Goal: Task Accomplishment & Management: Manage account settings

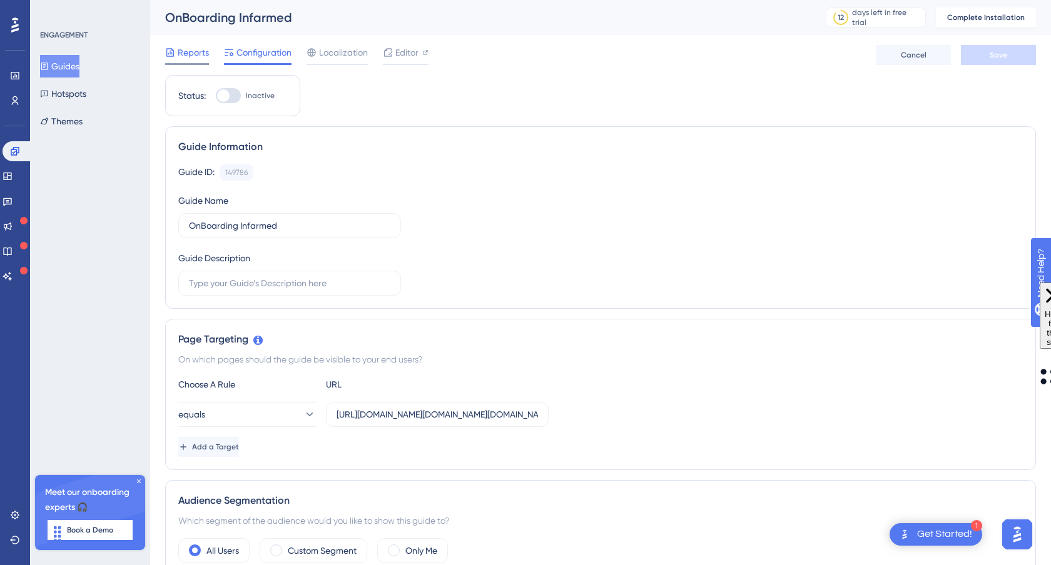
click at [201, 54] on span "Reports" at bounding box center [193, 52] width 31 height 15
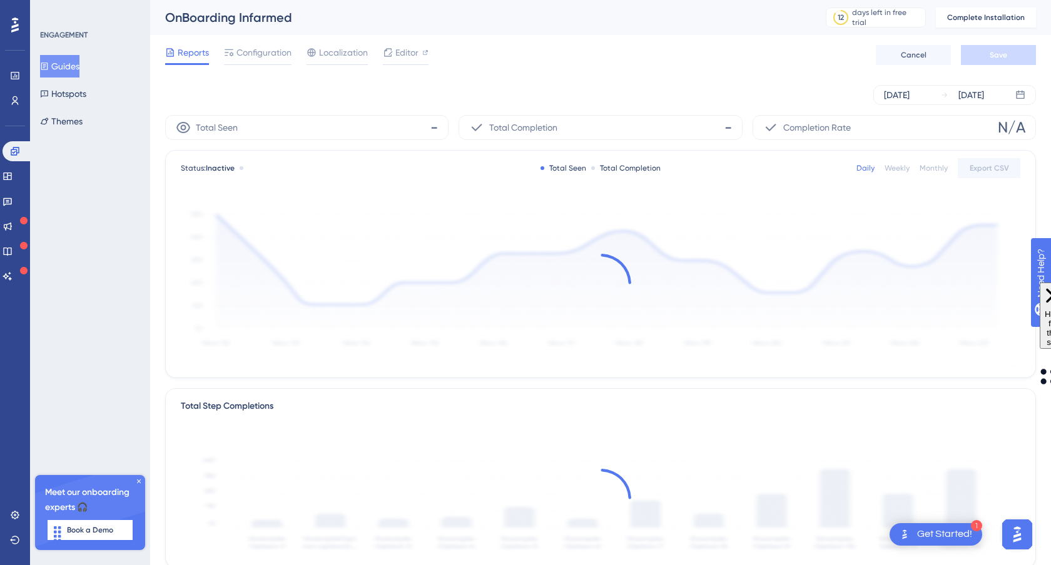
click at [79, 64] on button "Guides" at bounding box center [59, 66] width 39 height 23
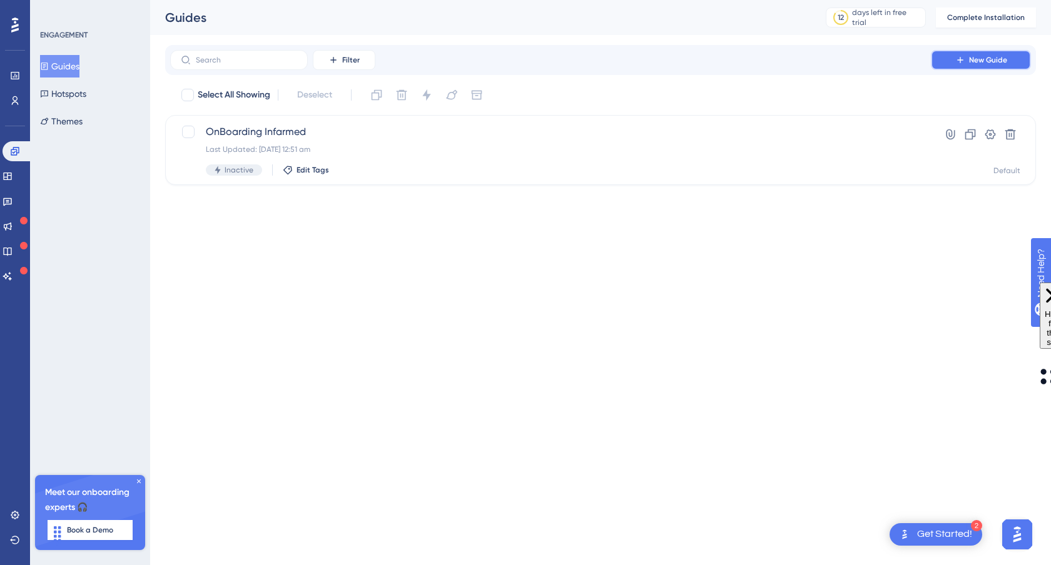
click at [993, 55] on span "New Guide" at bounding box center [988, 60] width 38 height 10
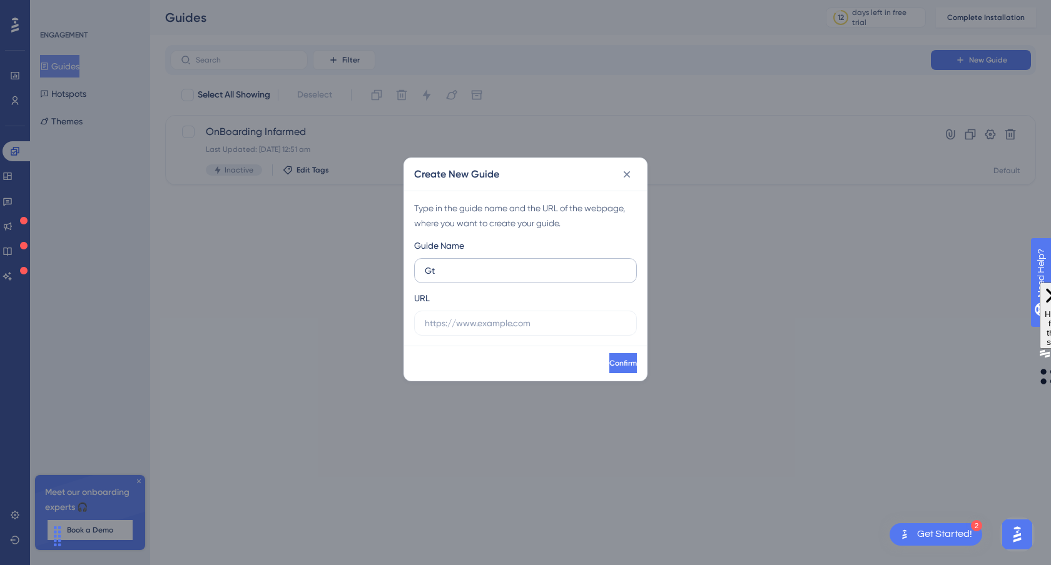
type input "G"
type input "gt onboarding"
click at [474, 328] on input "text" at bounding box center [525, 323] width 201 height 14
type input "https://demo.gtraining.co"
click at [609, 361] on span "Confirm" at bounding box center [623, 363] width 28 height 10
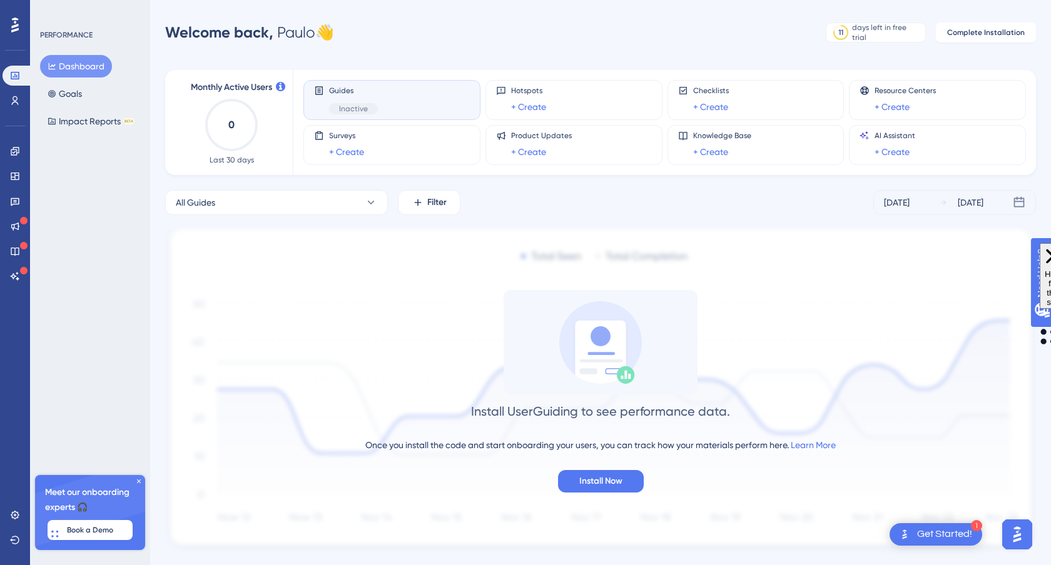
click at [412, 108] on div "Guides Inactive" at bounding box center [392, 100] width 156 height 29
click at [356, 109] on span "Inactive" at bounding box center [353, 109] width 29 height 10
click at [420, 83] on div "Guides Inactive" at bounding box center [391, 100] width 177 height 40
click at [20, 179] on link at bounding box center [15, 176] width 25 height 20
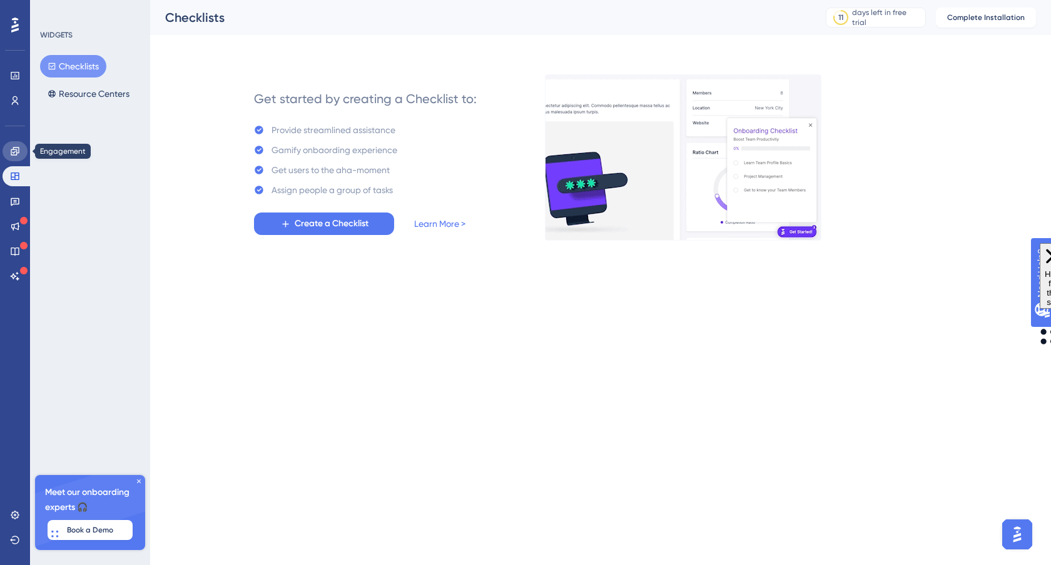
click at [19, 152] on icon at bounding box center [15, 151] width 10 height 10
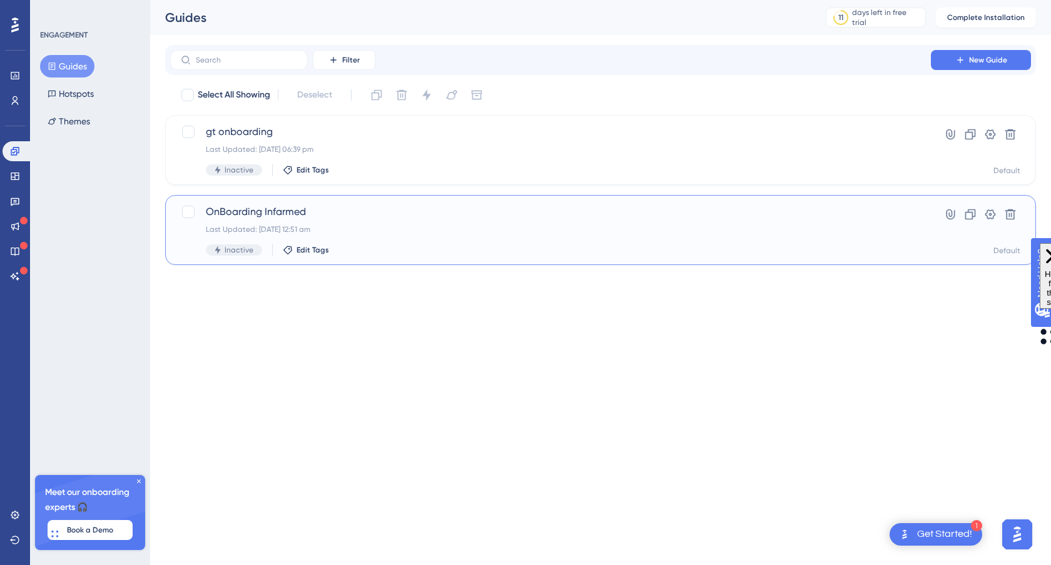
click at [861, 225] on div "Last Updated: 12 Aug 2025 12:51 am" at bounding box center [550, 230] width 689 height 10
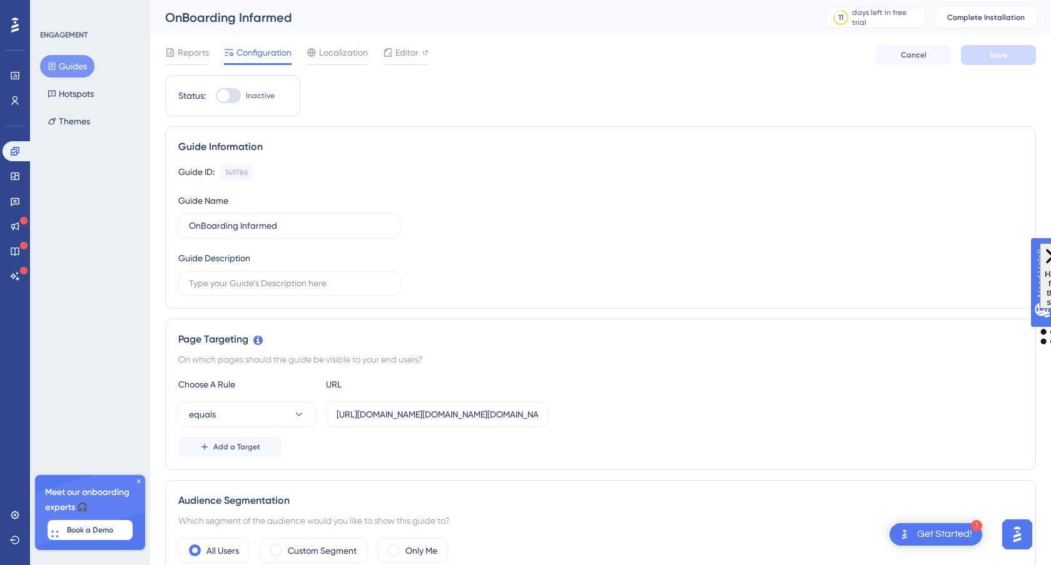
click at [352, 59] on span "Localization" at bounding box center [343, 52] width 49 height 15
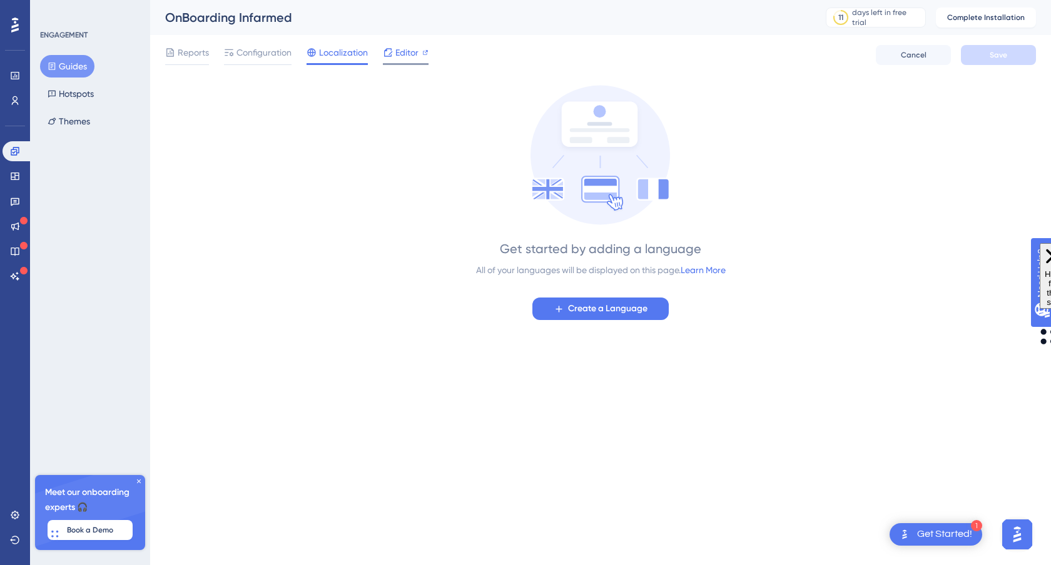
click at [405, 56] on span "Editor" at bounding box center [406, 52] width 23 height 15
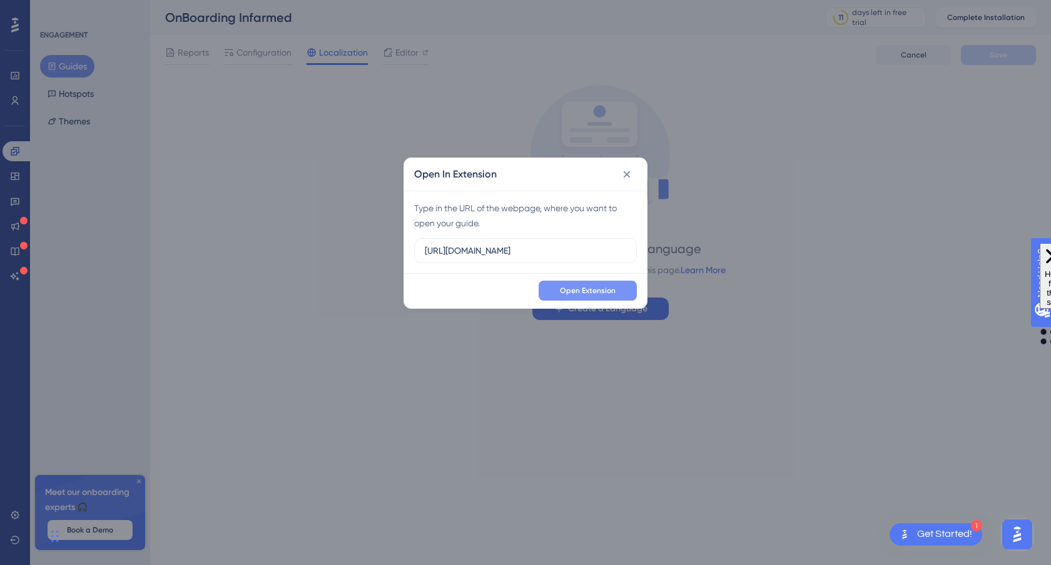
type input "https://demo.gtraining.co"
click at [562, 293] on span "Open Extension" at bounding box center [588, 291] width 56 height 10
click at [628, 174] on icon at bounding box center [626, 174] width 13 height 13
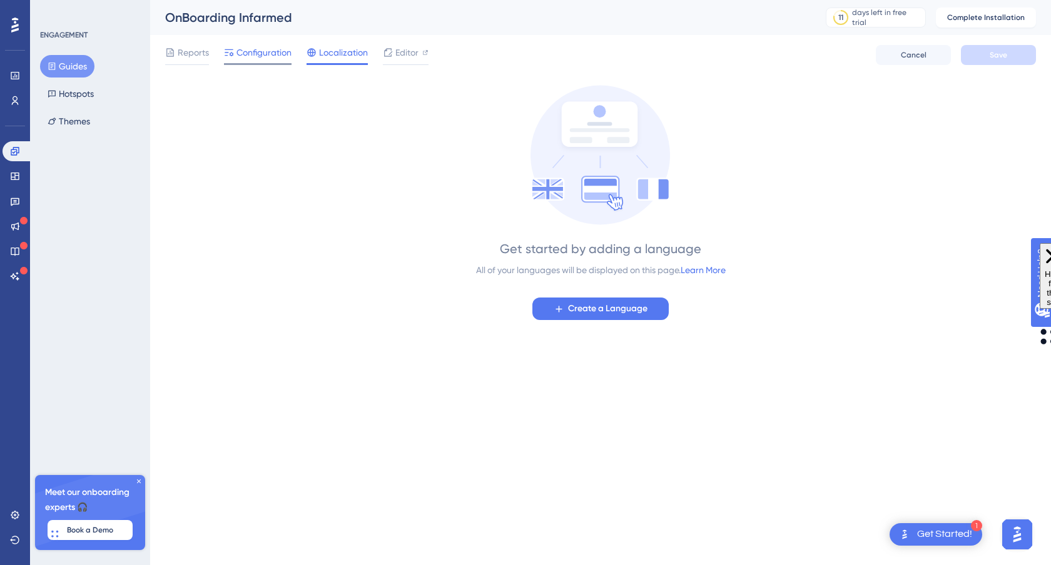
click at [258, 54] on span "Configuration" at bounding box center [263, 52] width 55 height 15
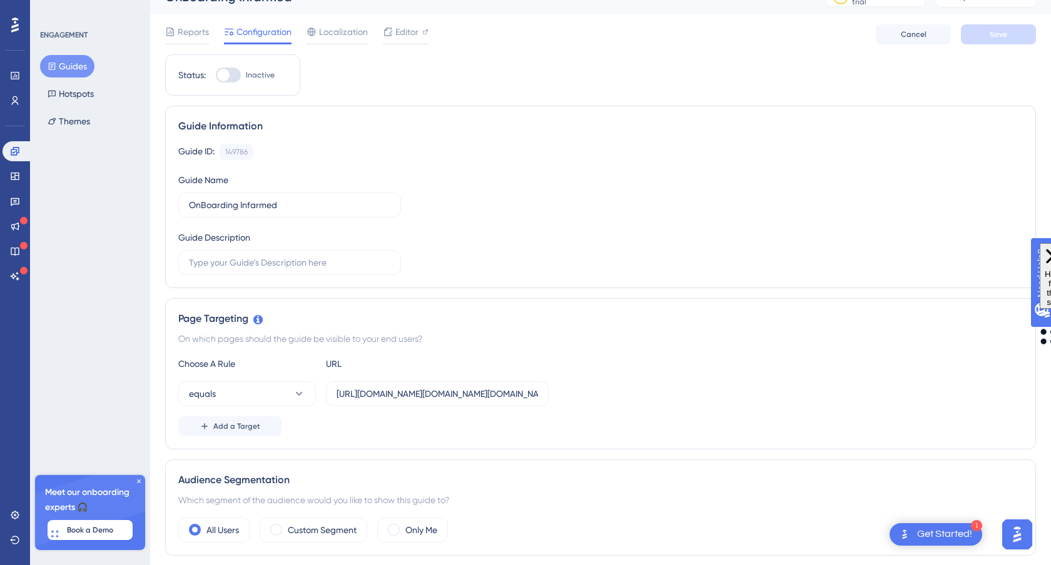
scroll to position [53, 1]
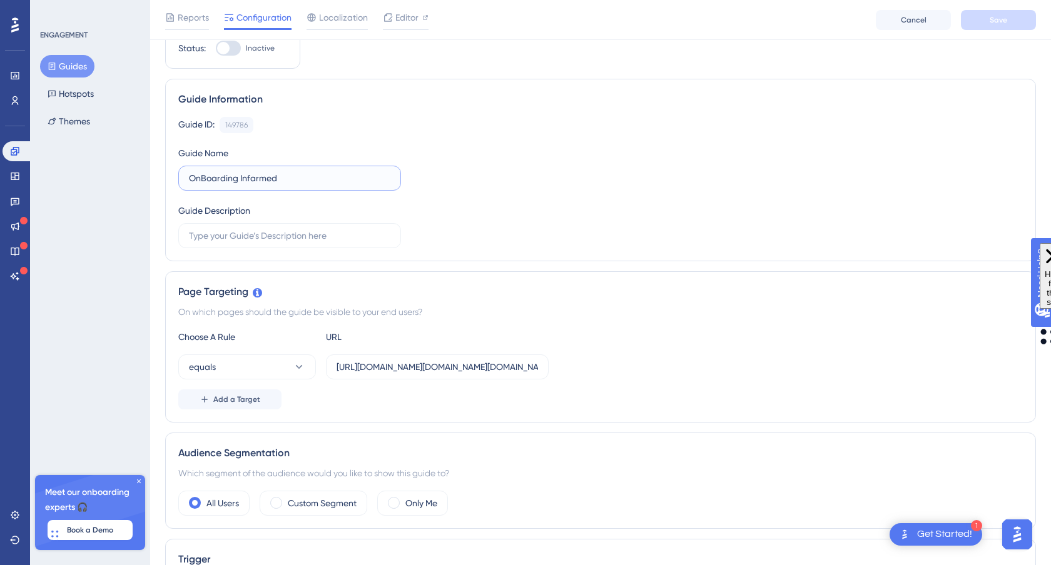
drag, startPoint x: 240, startPoint y: 178, endPoint x: 412, endPoint y: 201, distance: 174.2
click at [412, 201] on div "Guide ID: 149786 Copy Guide Name OnBoarding Infarmed Guide Description" at bounding box center [600, 182] width 844 height 131
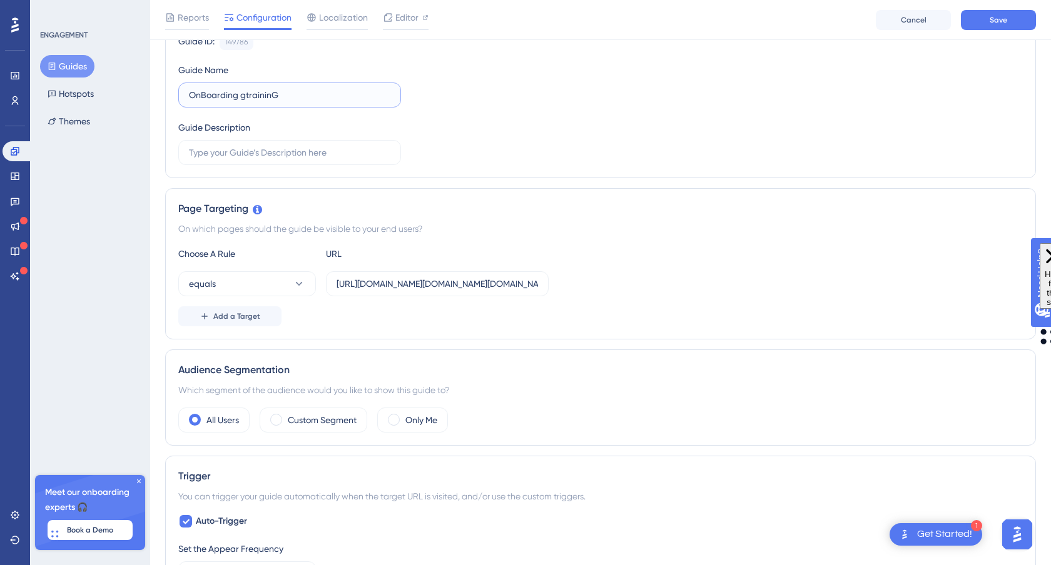
scroll to position [173, 1]
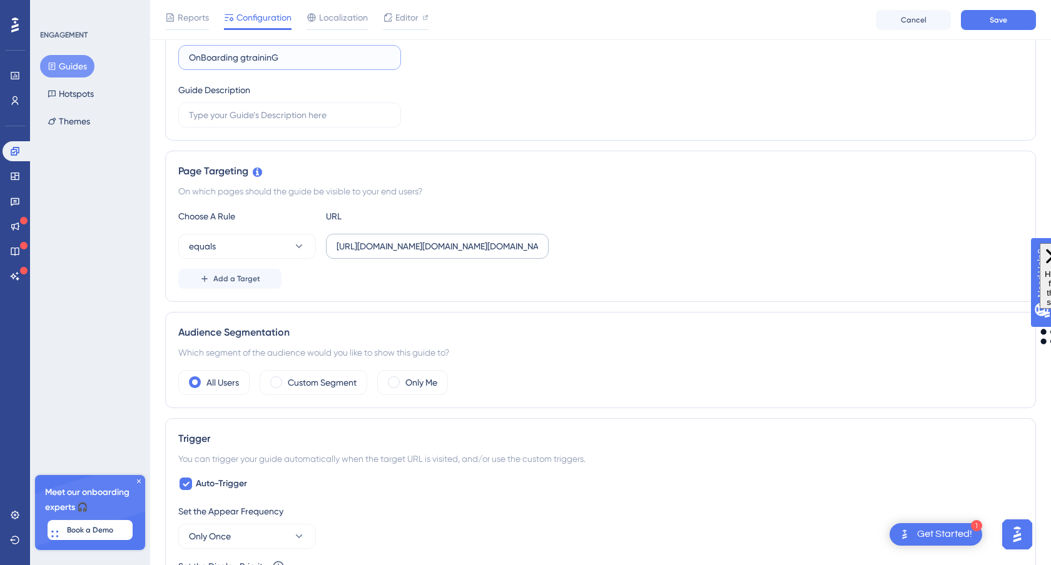
type input "OnBoarding gtraininG"
drag, startPoint x: 368, startPoint y: 245, endPoint x: 675, endPoint y: 288, distance: 310.1
click at [675, 288] on div "Choose A Rule URL equals https://academia.infarmed.pt/identityprovider/module.p…" at bounding box center [600, 249] width 844 height 80
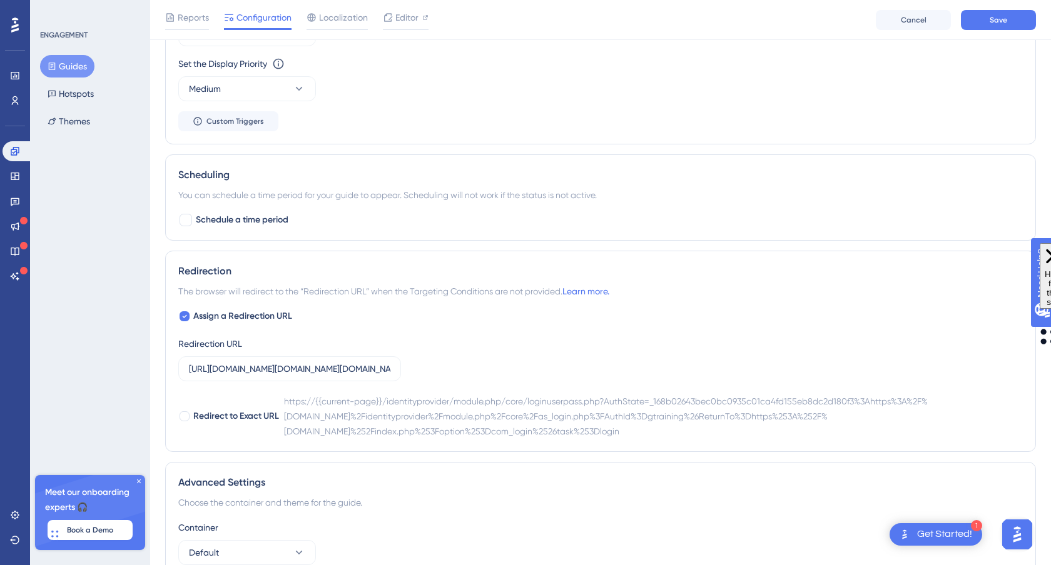
scroll to position [683, 1]
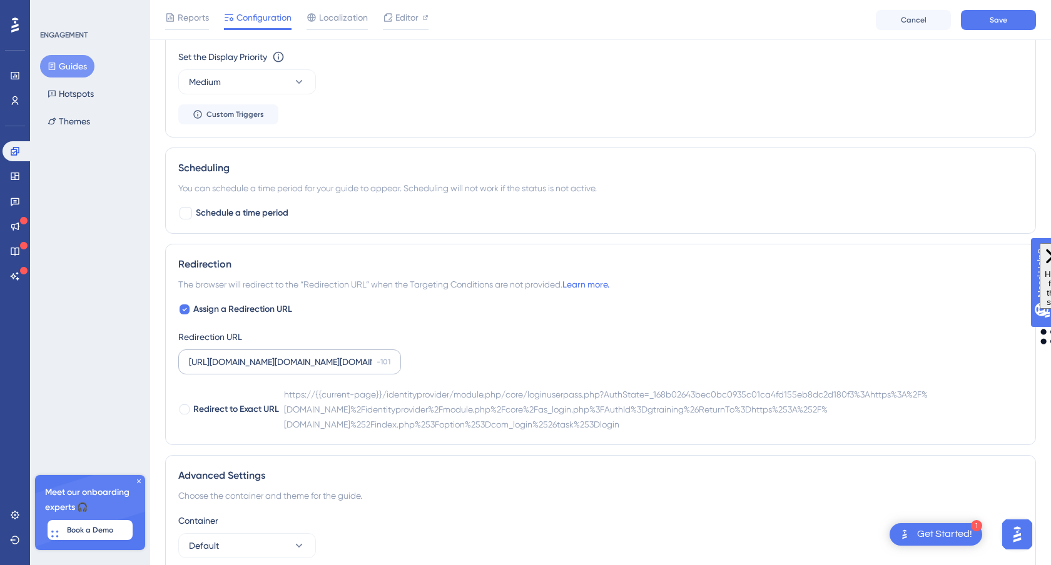
type input "https://demo.gtraining.co"
drag, startPoint x: 222, startPoint y: 360, endPoint x: 407, endPoint y: 379, distance: 185.5
click at [405, 379] on div "Assign a Redirection URL Redirection URL https://academia.infarmed.pt/identityp…" at bounding box center [600, 367] width 844 height 130
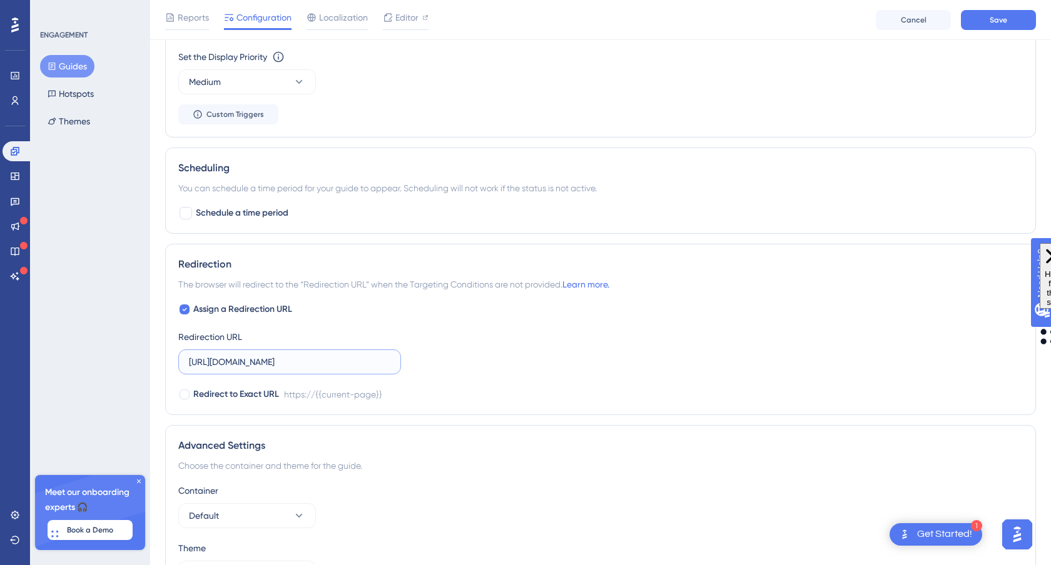
type input "https://www.gtraining.co"
click at [549, 370] on div "Assign a Redirection URL Redirection URL https://www.gtraining.co Redirect to E…" at bounding box center [600, 352] width 844 height 100
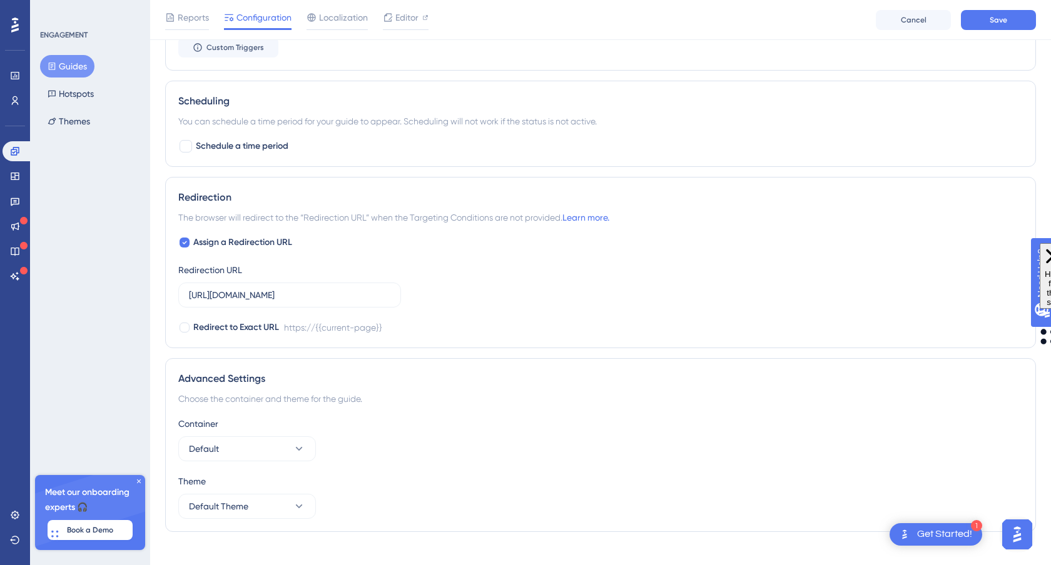
scroll to position [767, 0]
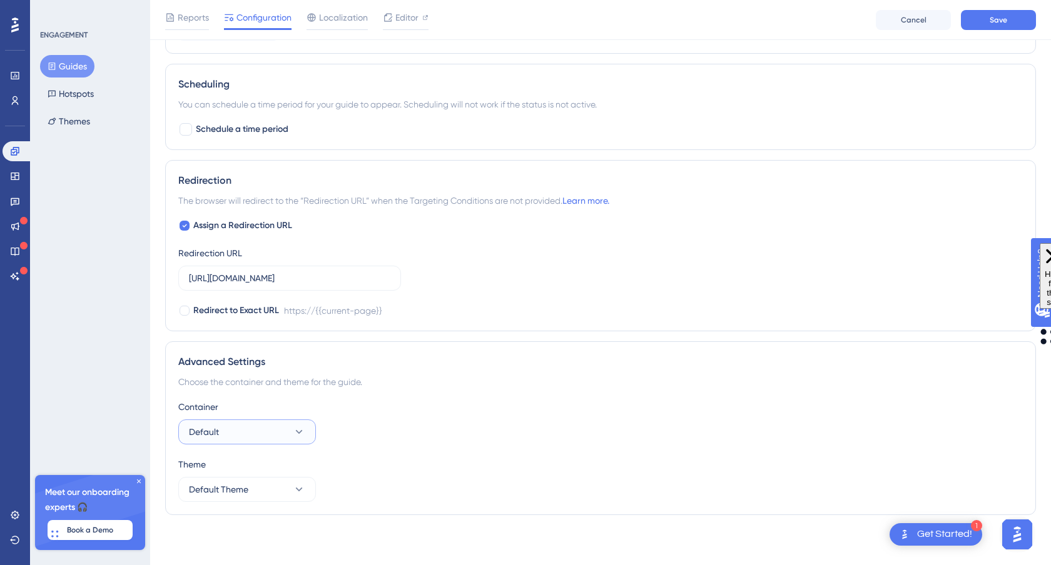
click at [300, 430] on icon at bounding box center [299, 432] width 13 height 13
click at [304, 487] on icon at bounding box center [299, 489] width 13 height 13
click at [999, 28] on button "Save" at bounding box center [998, 20] width 75 height 20
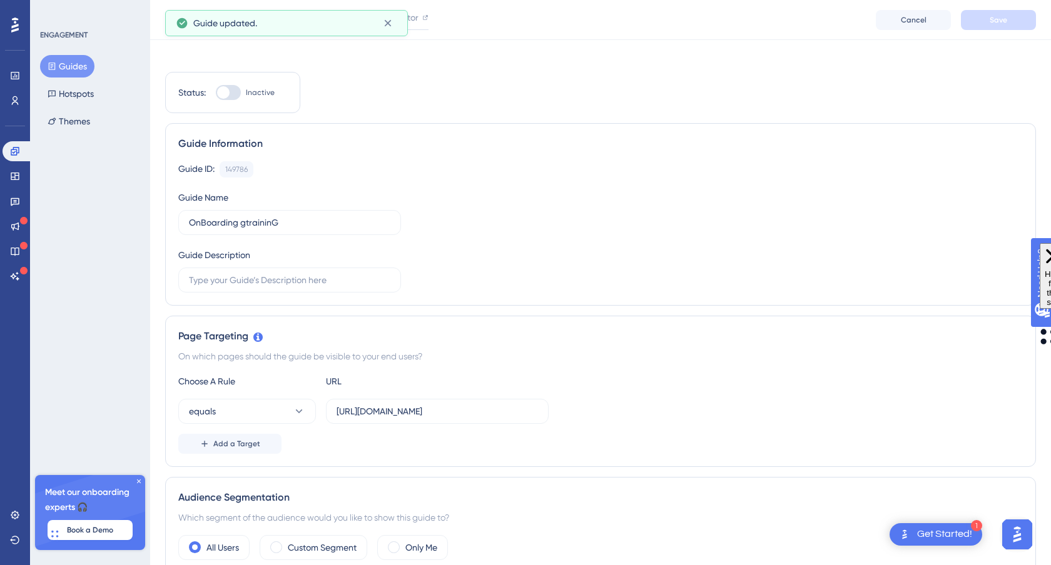
scroll to position [0, 0]
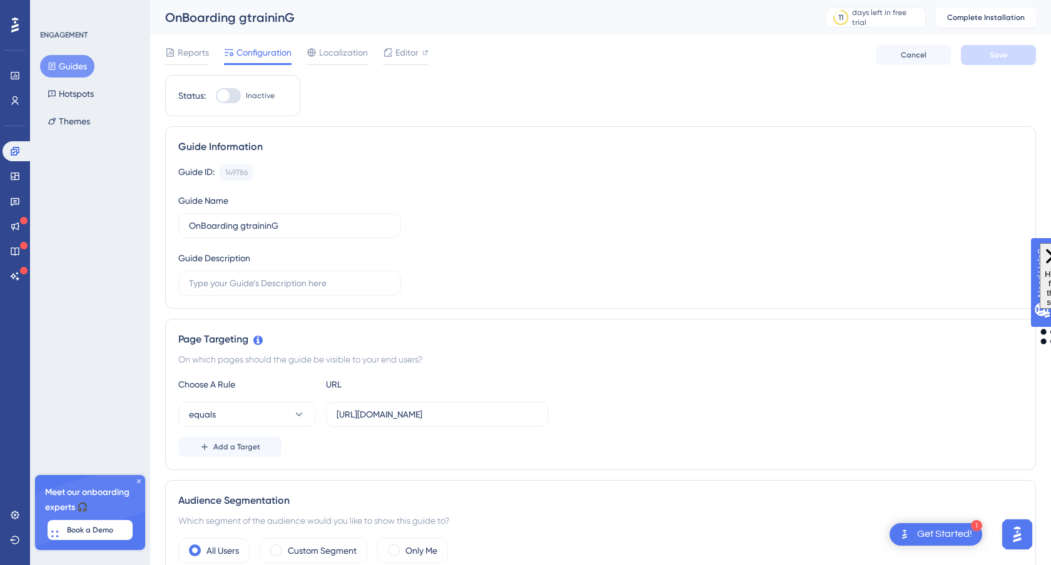
click at [83, 68] on button "Guides" at bounding box center [67, 66] width 54 height 23
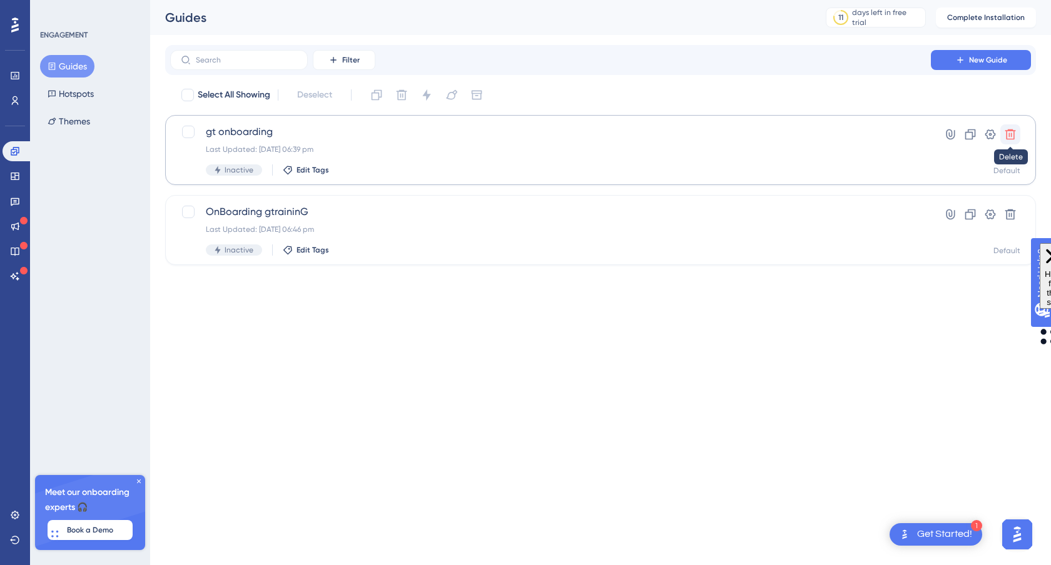
click at [1013, 135] on icon at bounding box center [1010, 134] width 11 height 11
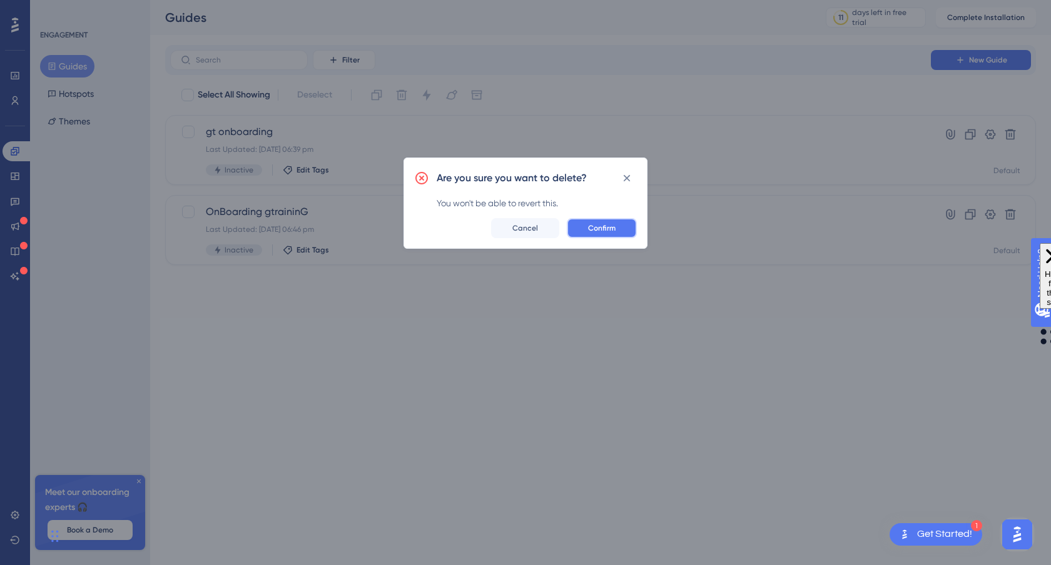
click at [627, 226] on button "Confirm" at bounding box center [602, 228] width 70 height 20
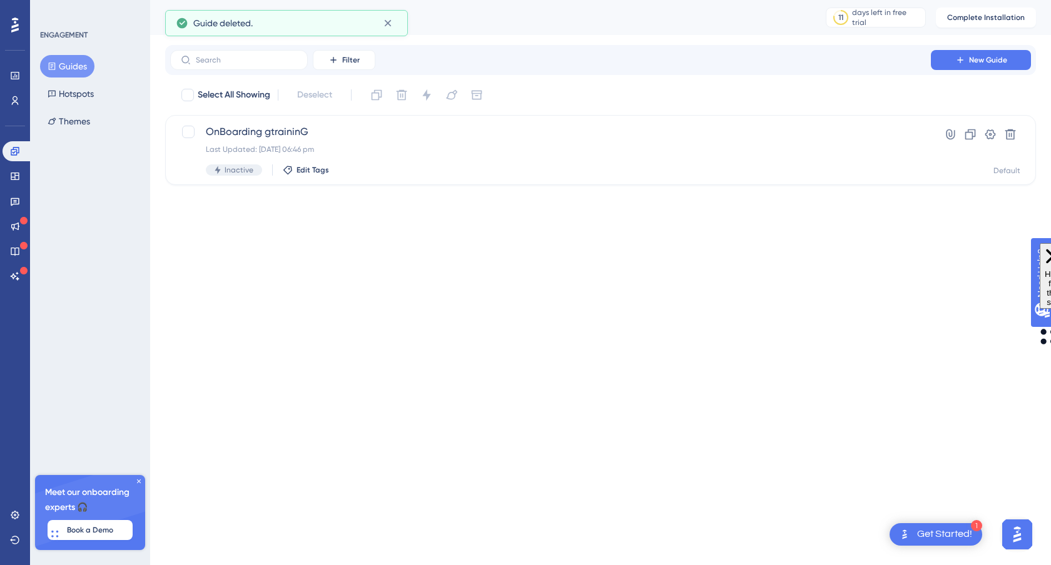
click at [19, 29] on div at bounding box center [15, 25] width 20 height 20
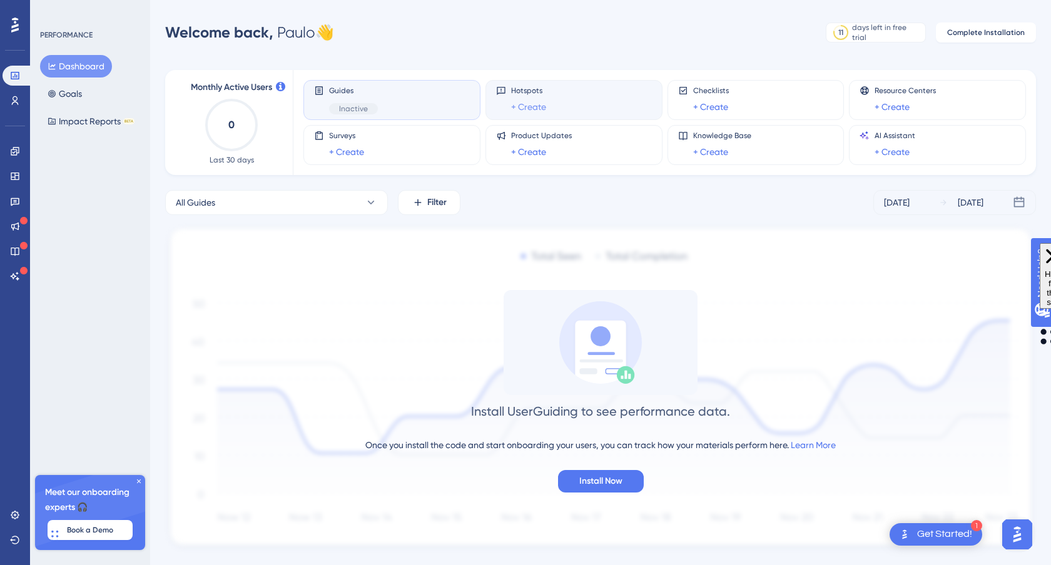
click at [530, 108] on link "+ Create" at bounding box center [528, 106] width 35 height 15
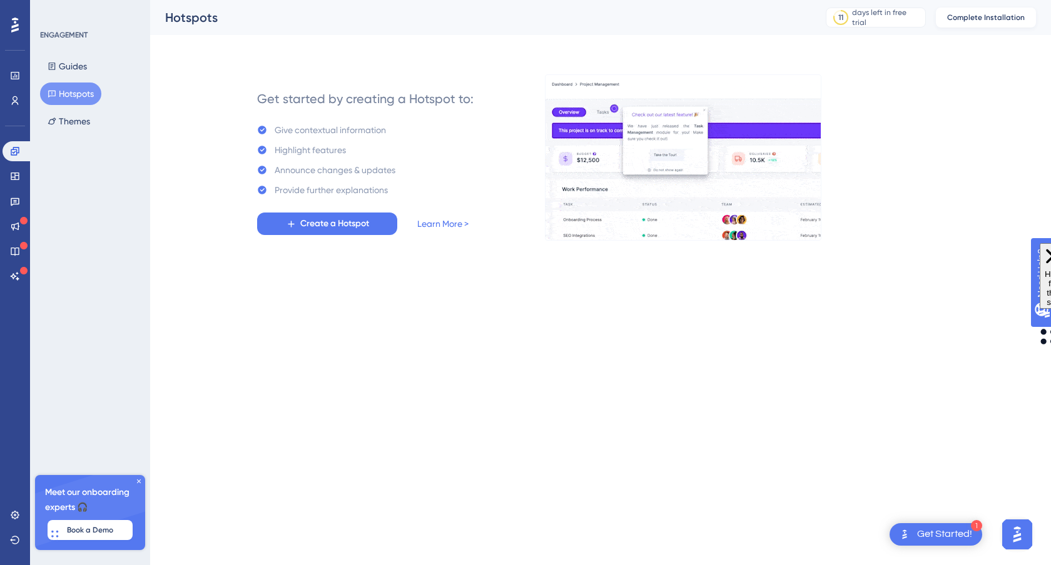
click at [984, 19] on span "Complete Installation" at bounding box center [986, 18] width 78 height 10
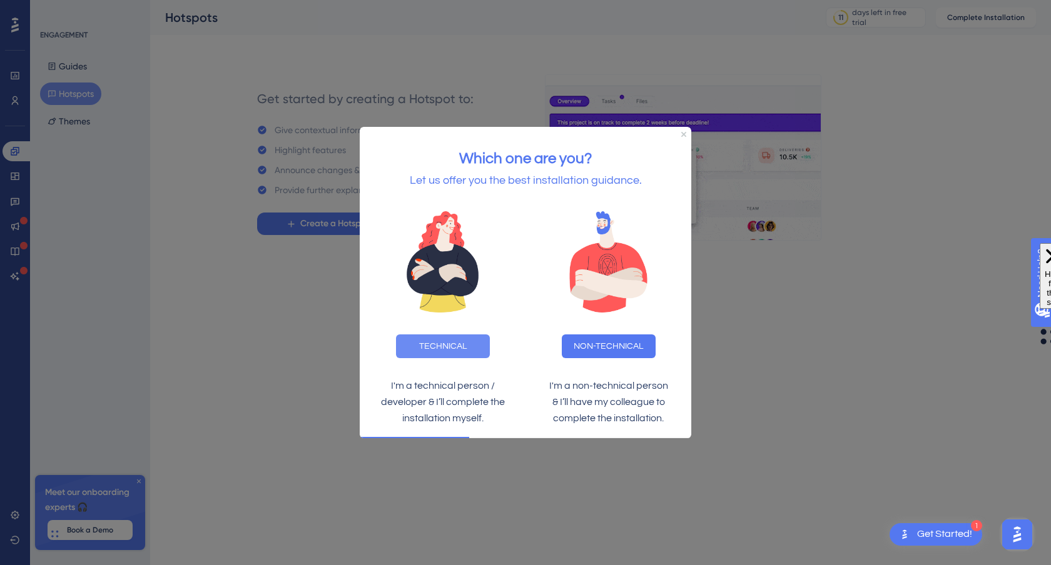
click at [461, 344] on button "TECHNICAL" at bounding box center [443, 346] width 94 height 24
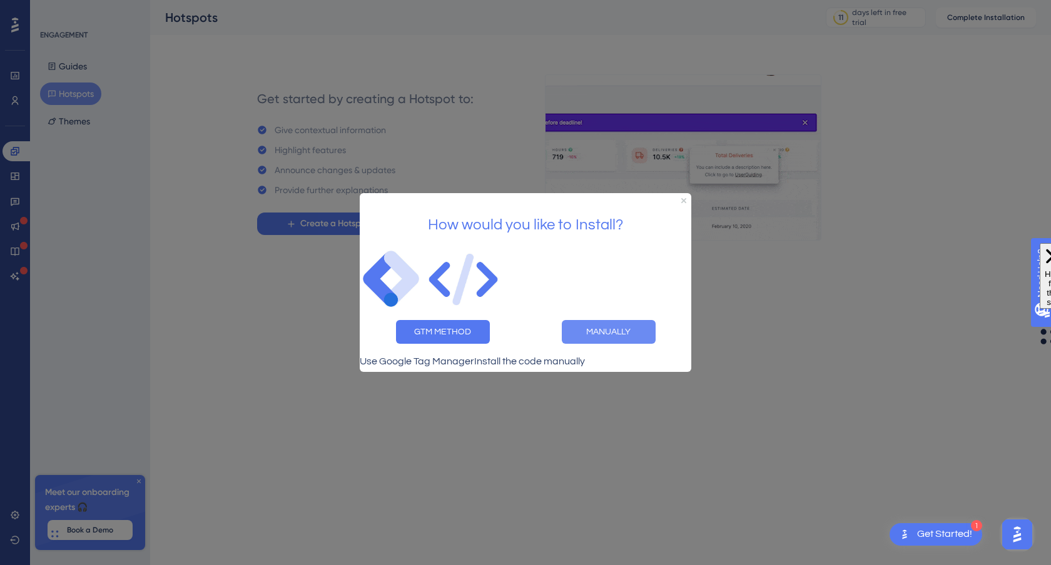
click at [605, 328] on button "MANUALLY" at bounding box center [609, 332] width 94 height 24
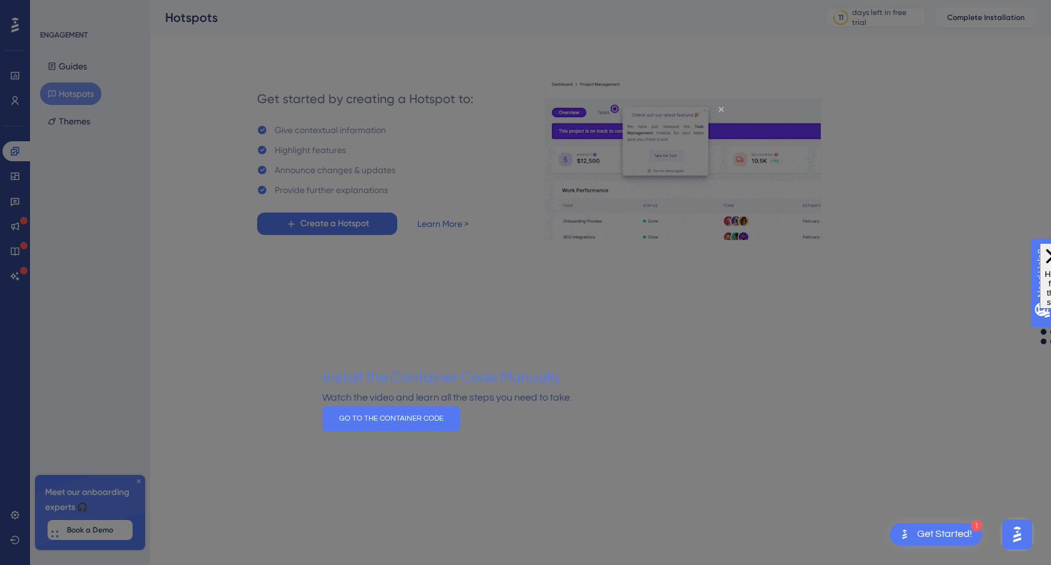
click at [720, 109] on icon "Close Preview" at bounding box center [721, 109] width 5 height 5
